Goal: Task Accomplishment & Management: Complete application form

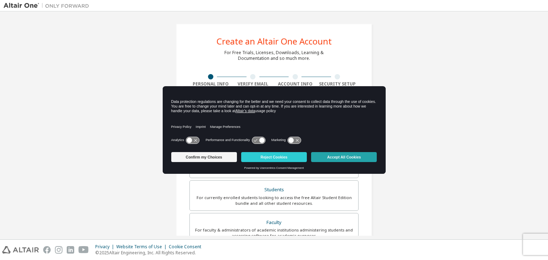
click at [328, 158] on button "Accept All Cookies" at bounding box center [344, 157] width 66 height 10
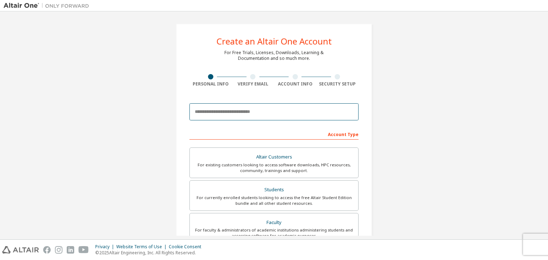
click at [257, 111] on input "email" at bounding box center [273, 111] width 169 height 17
type input "**********"
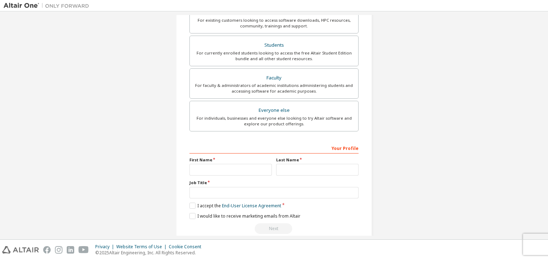
scroll to position [155, 0]
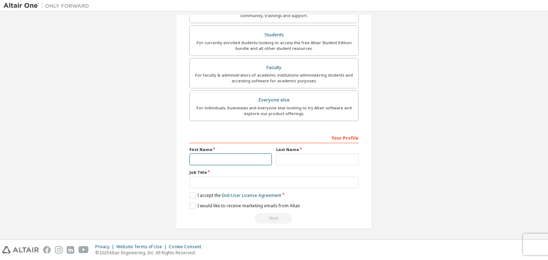
click at [220, 162] on input "text" at bounding box center [230, 160] width 82 height 12
type input "*"
click at [286, 154] on input "text" at bounding box center [317, 160] width 82 height 12
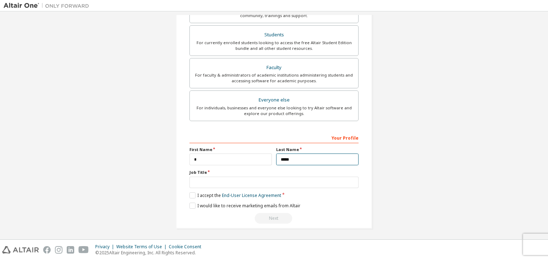
type input "*****"
click at [246, 183] on input "text" at bounding box center [273, 183] width 169 height 12
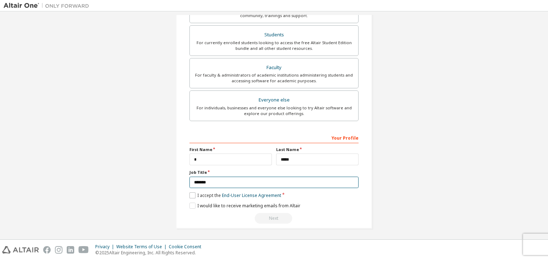
type input "*******"
click at [194, 195] on label "I accept the End-User License Agreement" at bounding box center [235, 195] width 92 height 6
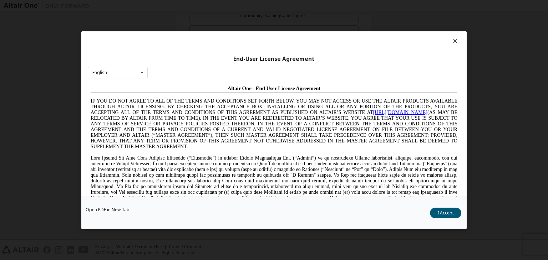
scroll to position [0, 0]
click at [442, 215] on button "I Accept" at bounding box center [445, 213] width 31 height 11
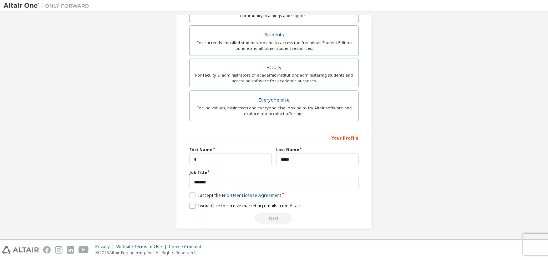
click at [193, 205] on label "I would like to receive marketing emails from Altair" at bounding box center [244, 206] width 111 height 6
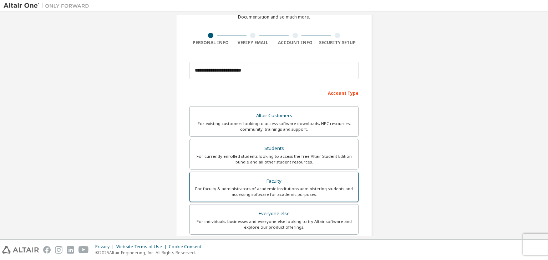
scroll to position [41, 0]
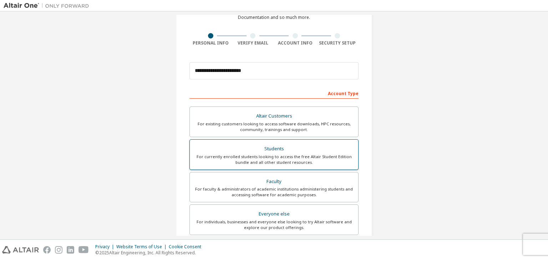
click at [260, 151] on div "Students" at bounding box center [274, 149] width 160 height 10
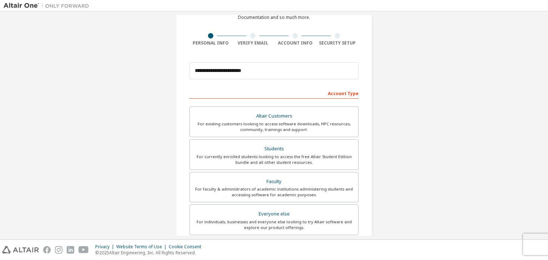
scroll to position [155, 0]
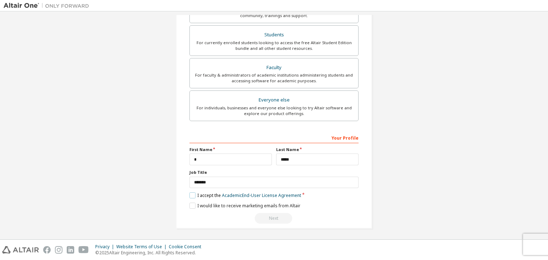
click at [190, 197] on label "I accept the Academic End-User License Agreement" at bounding box center [245, 195] width 112 height 6
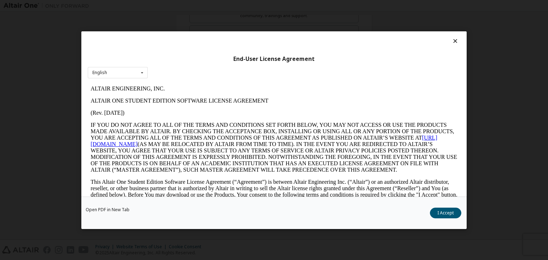
scroll to position [0, 0]
click at [444, 215] on button "I Accept" at bounding box center [445, 213] width 31 height 11
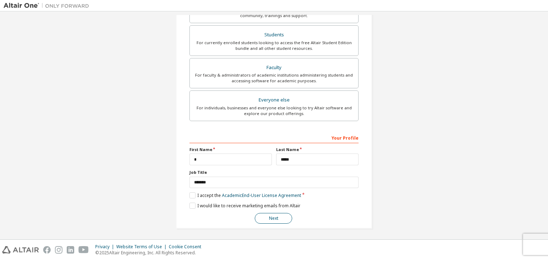
click at [273, 219] on button "Next" at bounding box center [273, 218] width 37 height 11
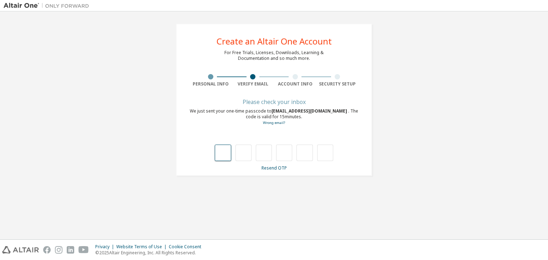
type input "*"
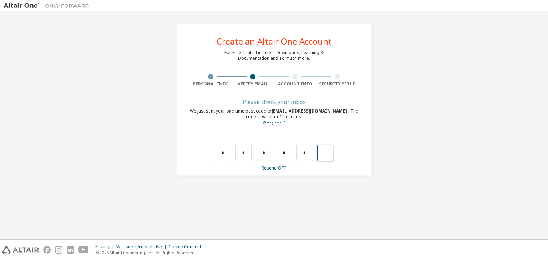
type input "*"
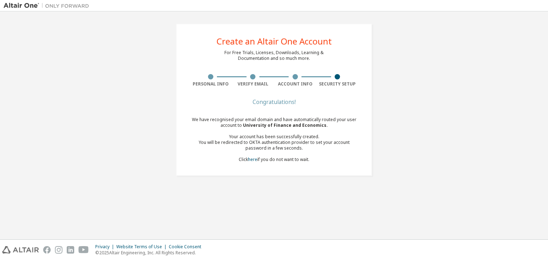
drag, startPoint x: 206, startPoint y: 124, endPoint x: 196, endPoint y: 190, distance: 66.8
click at [196, 190] on div "Create an Altair One Account For Free Trials, Licenses, Downloads, Learning & D…" at bounding box center [274, 125] width 540 height 221
click at [272, 108] on div "Congratulations! We have recognised your email domain and have automatically ro…" at bounding box center [273, 135] width 169 height 71
click at [252, 161] on link "here" at bounding box center [252, 159] width 9 height 6
